Goal: Task Accomplishment & Management: Manage account settings

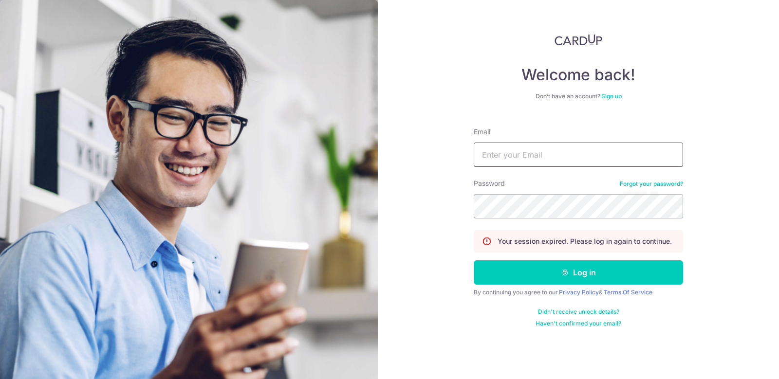
click at [553, 150] on input "Email" at bounding box center [578, 155] width 209 height 24
type input "[EMAIL_ADDRESS][DOMAIN_NAME]"
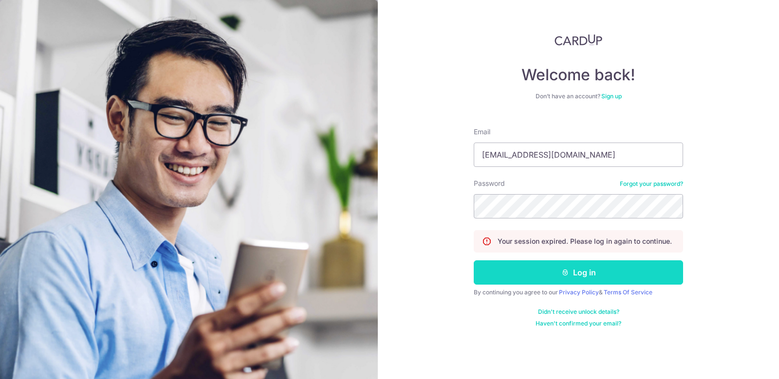
click at [570, 276] on button "Log in" at bounding box center [578, 273] width 209 height 24
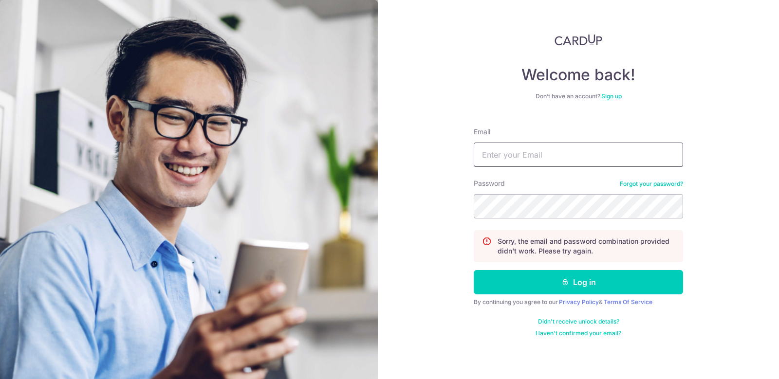
click at [547, 152] on input "Email" at bounding box center [578, 155] width 209 height 24
type input "[EMAIL_ADDRESS][DOMAIN_NAME]"
click at [429, 134] on div "Welcome back! Don’t have an account? Sign up Email [EMAIL_ADDRESS][DOMAIN_NAME]…" at bounding box center [578, 189] width 401 height 379
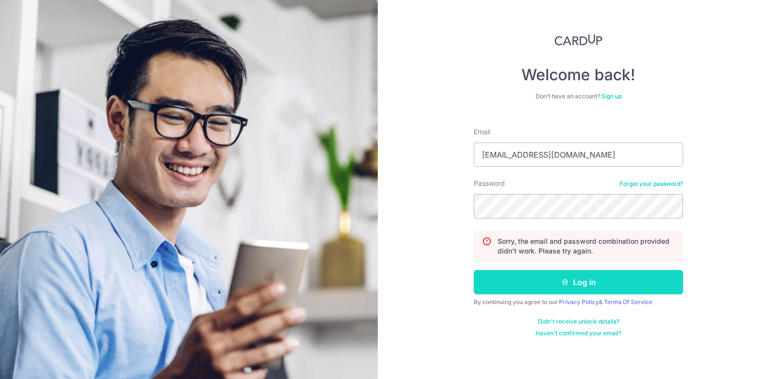
click at [582, 280] on button "Log in" at bounding box center [578, 282] width 209 height 24
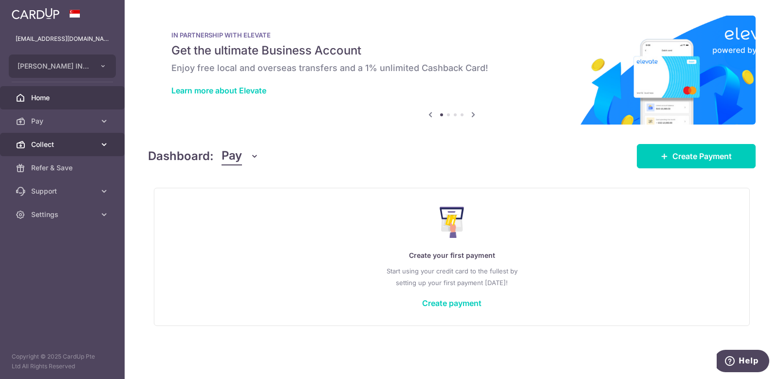
click at [52, 151] on link "Collect" at bounding box center [62, 144] width 125 height 23
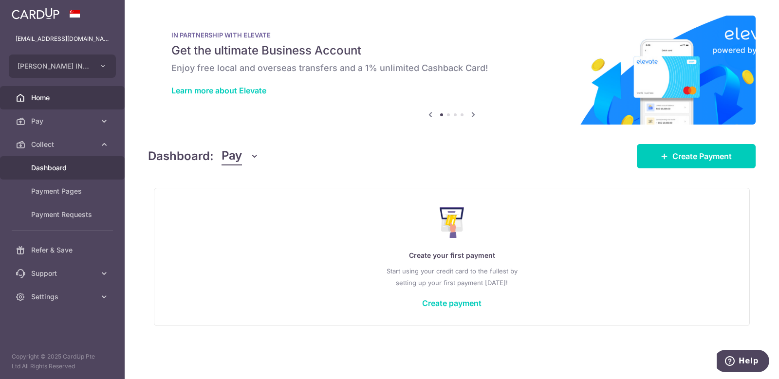
click at [64, 172] on span "Dashboard" at bounding box center [63, 168] width 64 height 10
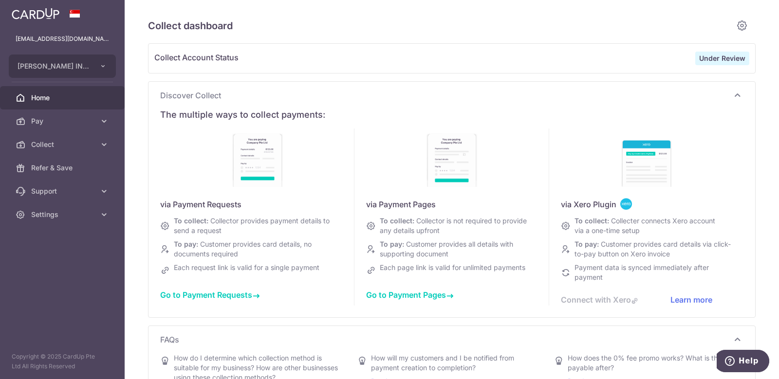
click at [66, 98] on span "Home" at bounding box center [63, 98] width 64 height 10
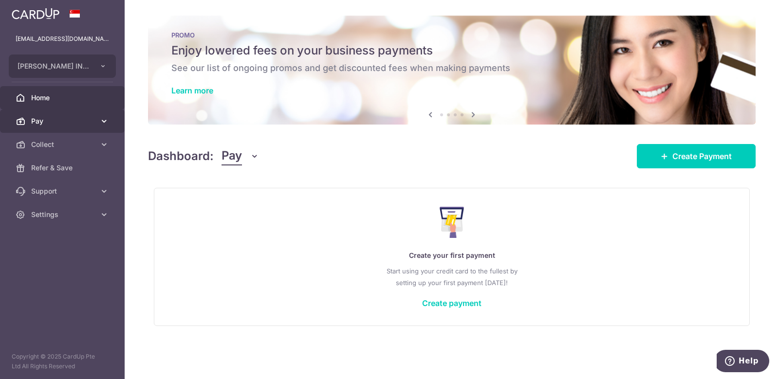
click at [38, 121] on span "Pay" at bounding box center [63, 121] width 64 height 10
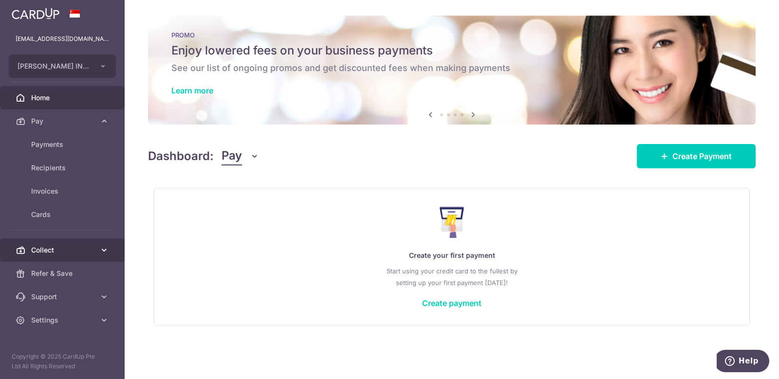
click at [41, 249] on span "Collect" at bounding box center [63, 251] width 64 height 10
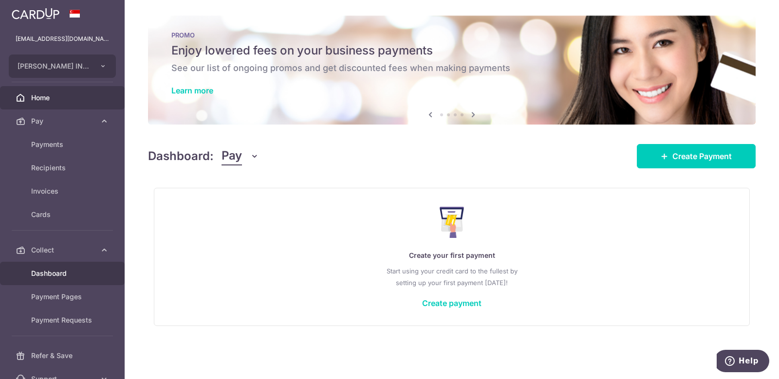
click at [58, 277] on span "Dashboard" at bounding box center [63, 274] width 64 height 10
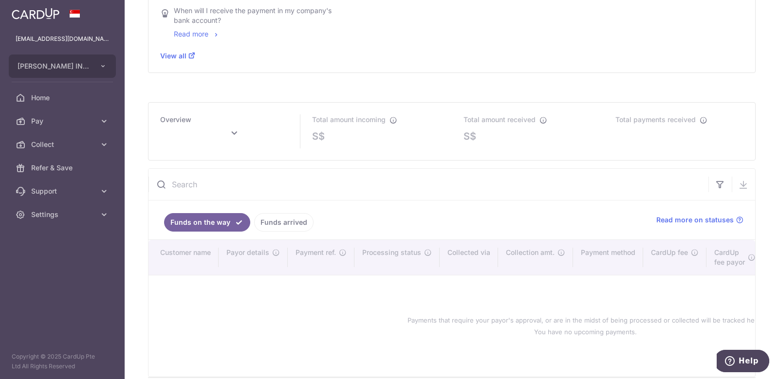
scroll to position [438, 0]
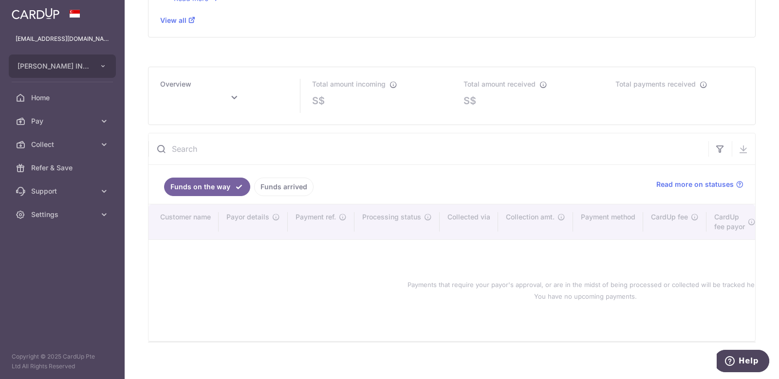
type input "October 2025"
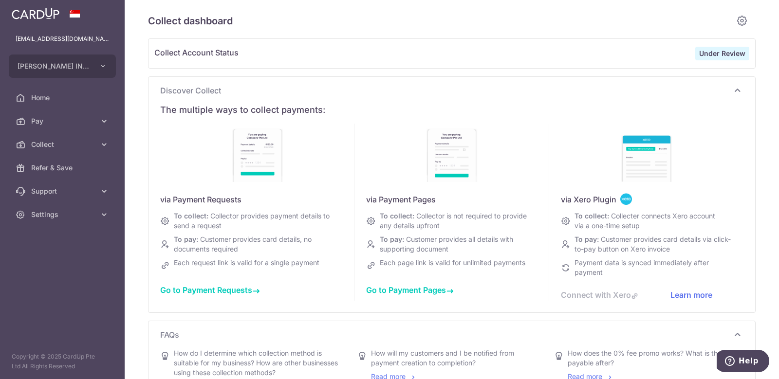
scroll to position [0, 0]
